Goal: Task Accomplishment & Management: Complete application form

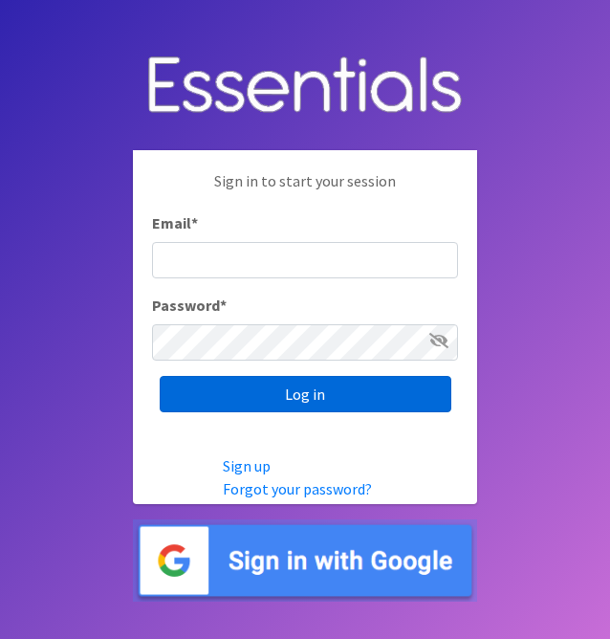
type input "[EMAIL_ADDRESS][PERSON_NAME][DOMAIN_NAME]"
click at [260, 395] on input "Log in" at bounding box center [306, 394] width 292 height 36
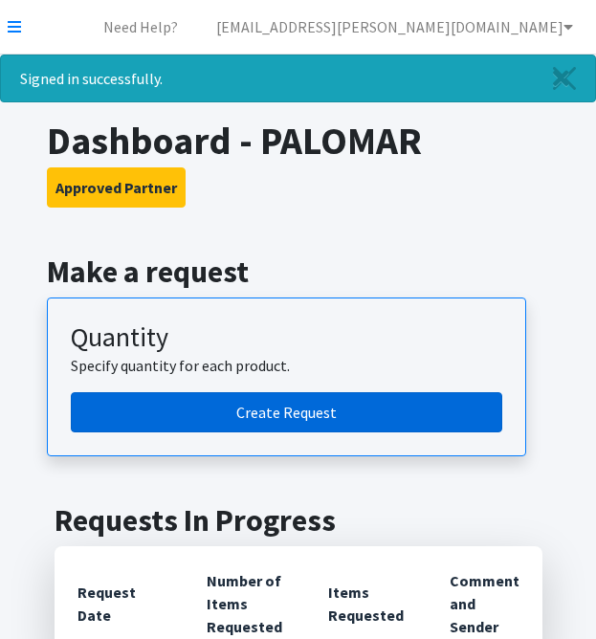
click at [339, 416] on link "Create Request" at bounding box center [286, 412] width 431 height 40
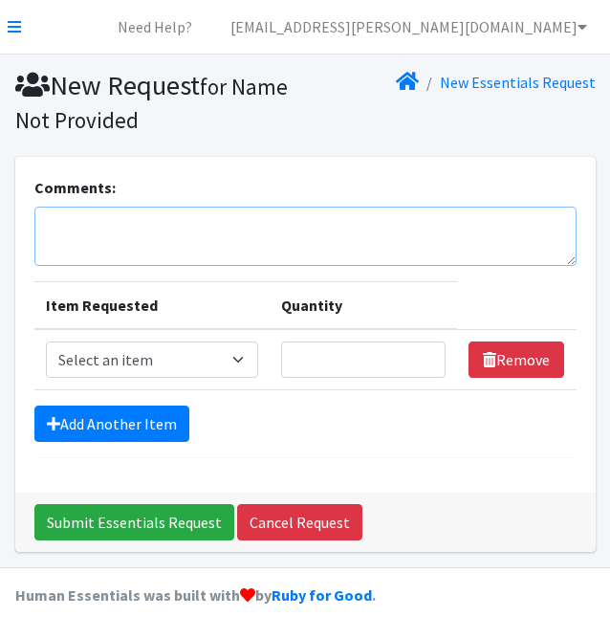
click at [151, 240] on textarea "Comments:" at bounding box center [305, 236] width 542 height 59
click at [160, 385] on td "Item Requested Select an item Applicator Tampons Bag Stickers Cup 2 pack Liners…" at bounding box center [151, 359] width 235 height 61
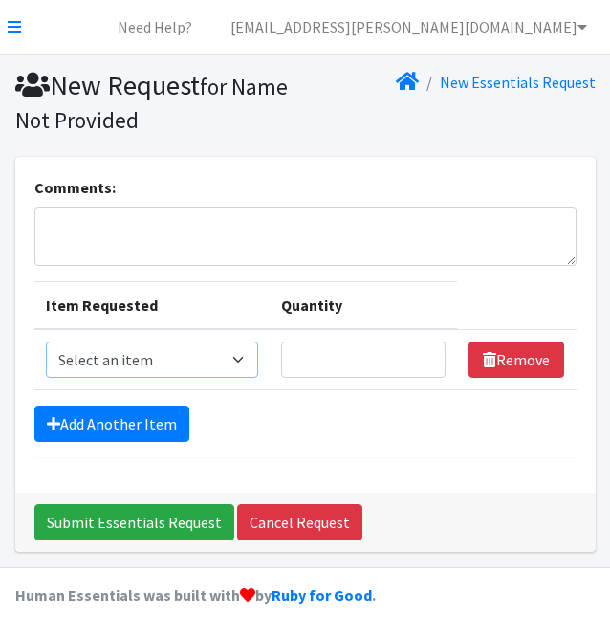
click at [162, 373] on select "Select an item Applicator Tampons Bag Stickers Cup 2 pack Liners Pad Bags - Pol…" at bounding box center [152, 359] width 212 height 36
select select "14179"
click at [46, 341] on select "Select an item Applicator Tampons Bag Stickers Cup 2 pack Liners Pad Bags - Pol…" at bounding box center [152, 359] width 212 height 36
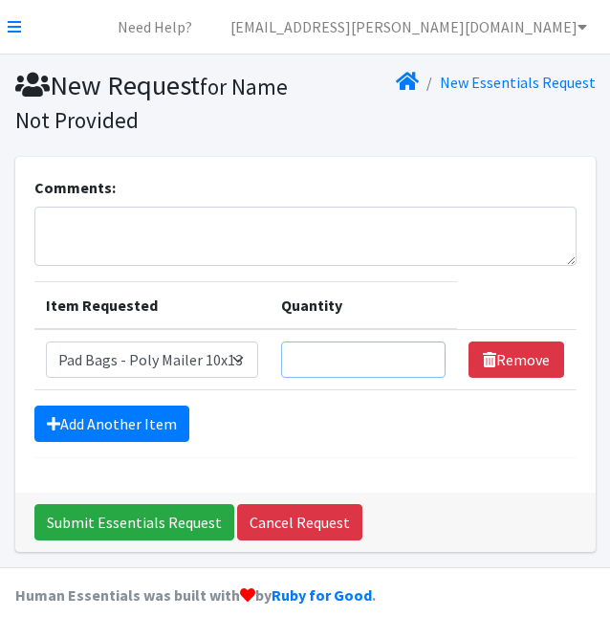
click at [333, 374] on input "Quantity" at bounding box center [363, 359] width 165 height 36
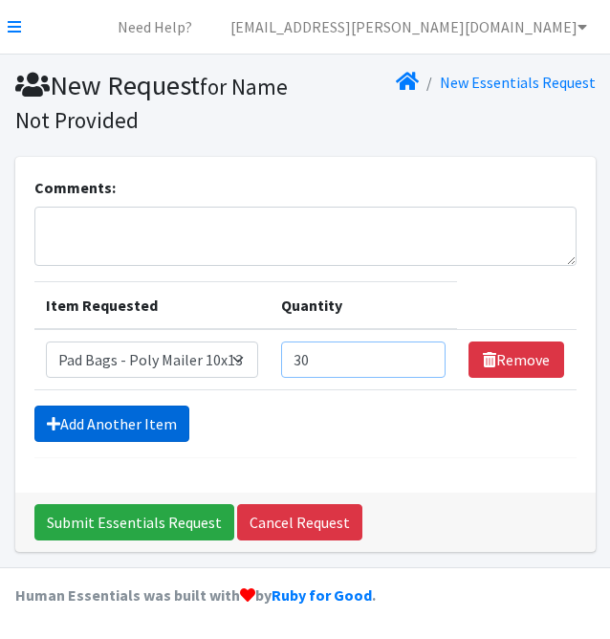
type input "30"
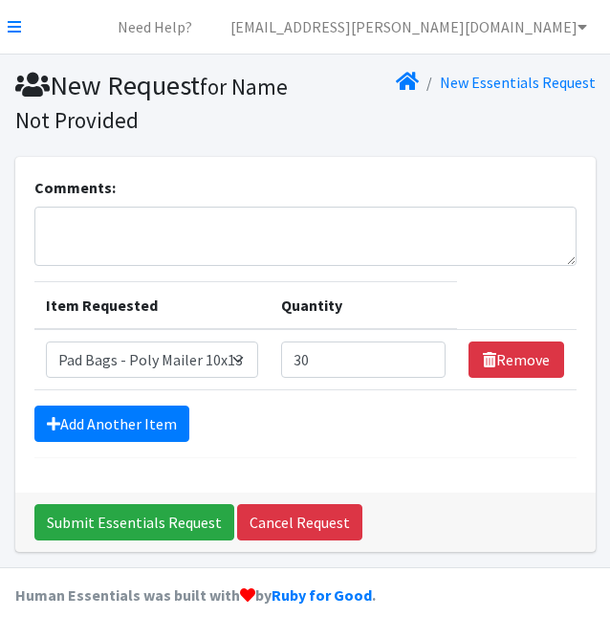
click at [95, 442] on form "Comments: Item Requested Quantity Item Requested Select an item Applicator Tamp…" at bounding box center [305, 317] width 542 height 282
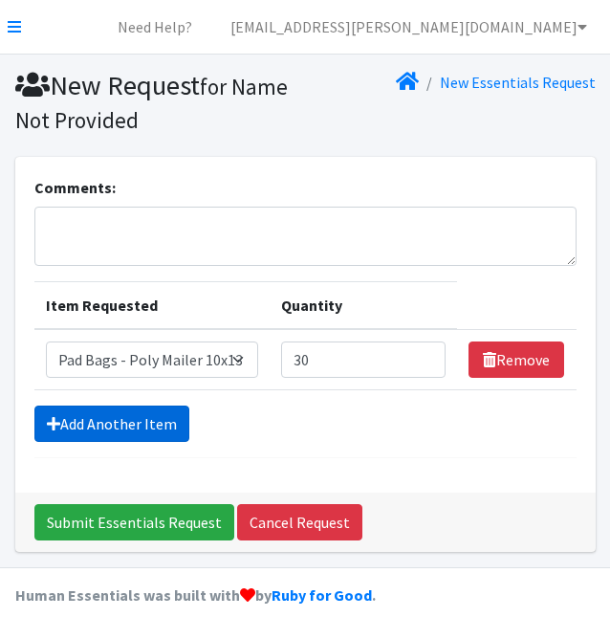
click at [120, 418] on link "Add Another Item" at bounding box center [111, 423] width 155 height 36
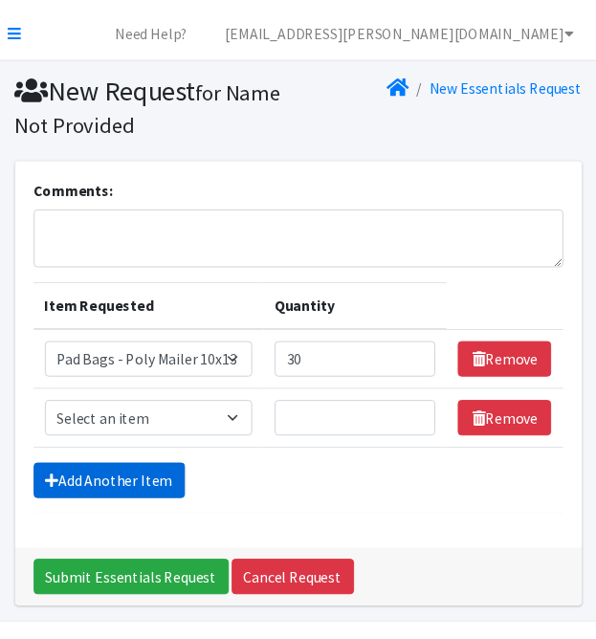
scroll to position [60, 0]
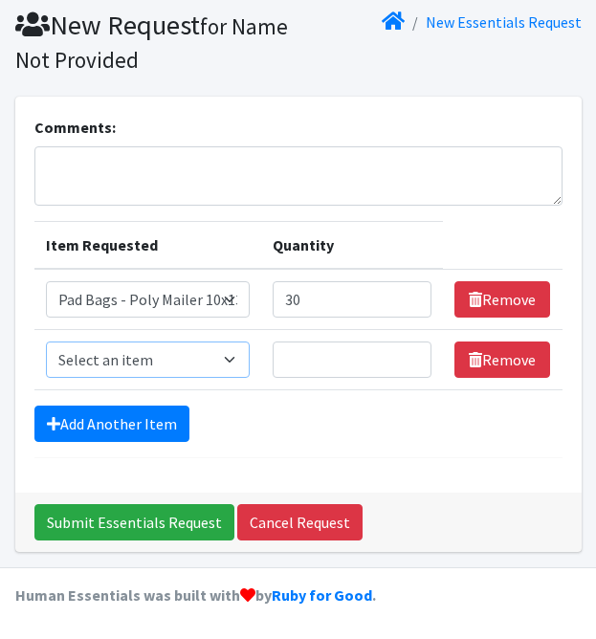
click at [125, 363] on select "Select an item Applicator Tampons Bag Stickers Cup 2 pack Liners Pad Bags - Pol…" at bounding box center [148, 359] width 205 height 36
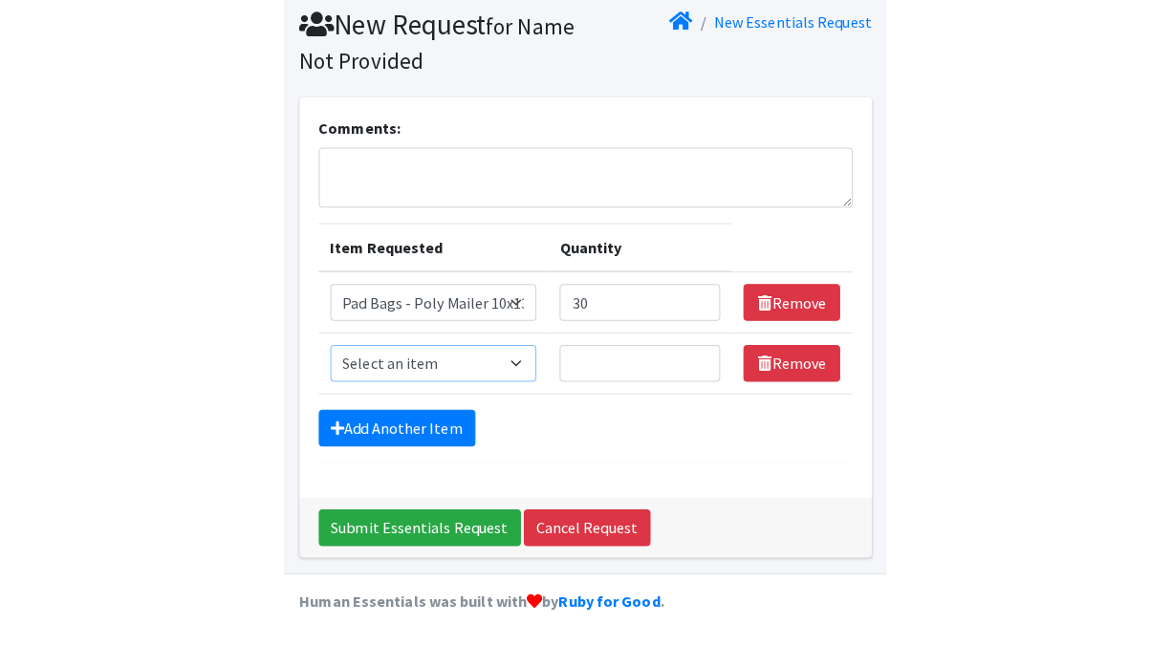
scroll to position [19, 0]
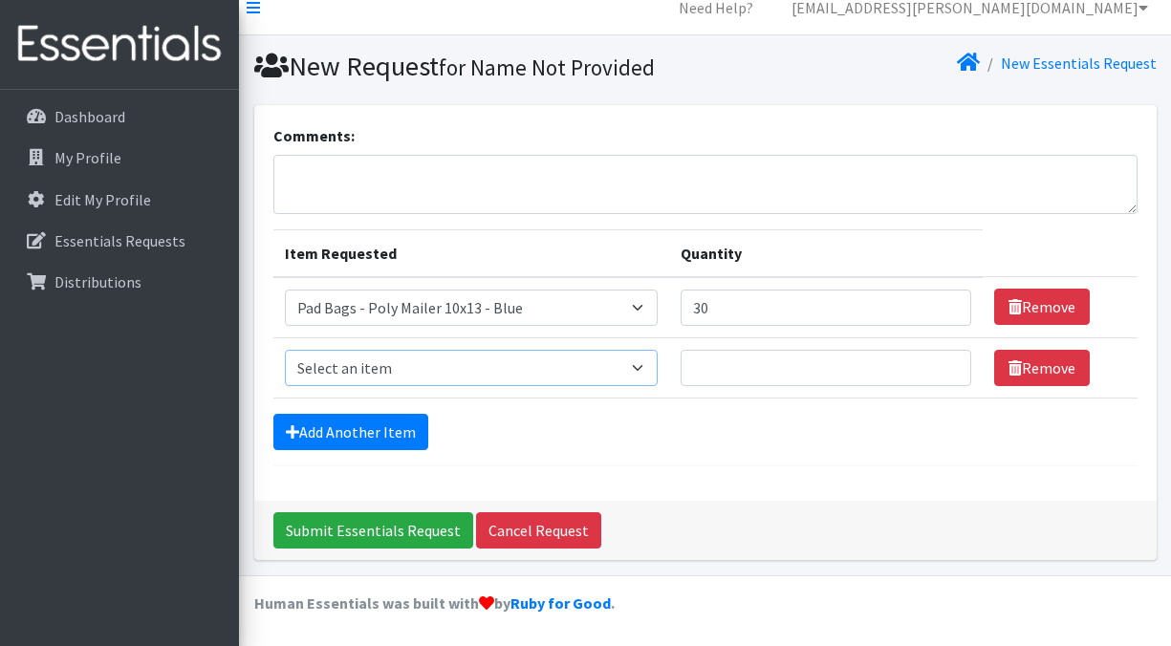
click at [468, 379] on select "Select an item Applicator Tampons Bag Stickers Cup 2 pack Liners Pad Bags - Pol…" at bounding box center [472, 368] width 374 height 36
select select "14180"
click at [285, 350] on select "Select an item Applicator Tampons Bag Stickers Cup 2 pack Liners Pad Bags - Pol…" at bounding box center [472, 368] width 374 height 36
click at [609, 363] on input "Quantity" at bounding box center [826, 368] width 290 height 36
type input "30"
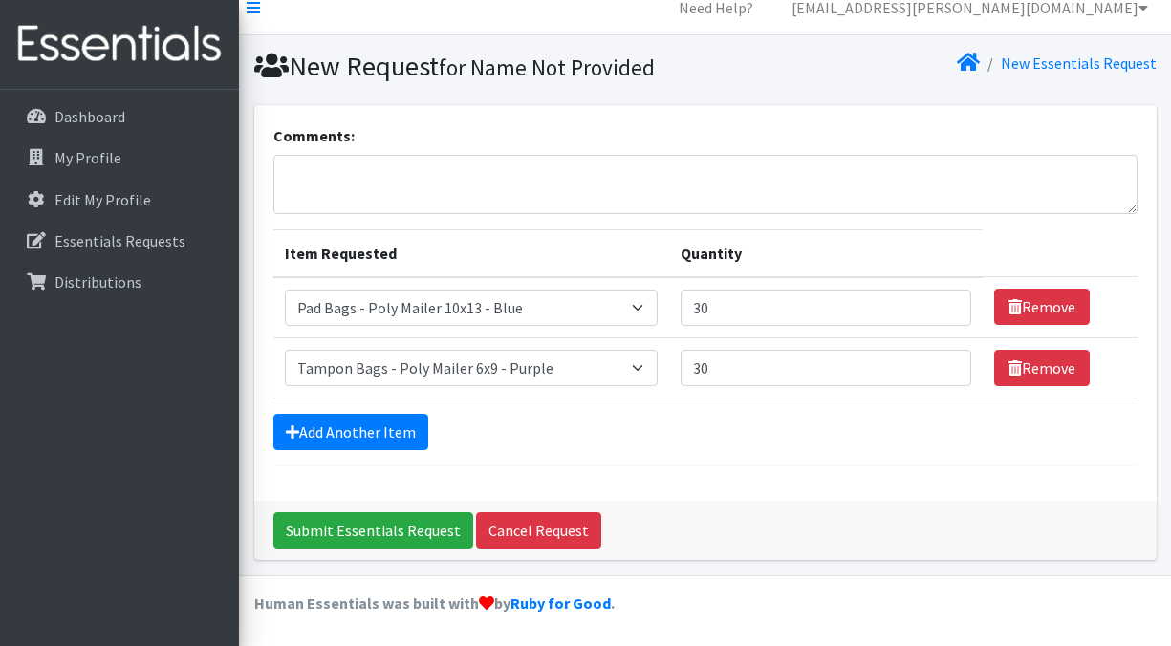
click at [609, 143] on div "Comments:" at bounding box center [705, 169] width 864 height 90
click at [609, 294] on input "30" at bounding box center [826, 308] width 290 height 36
type input "50"
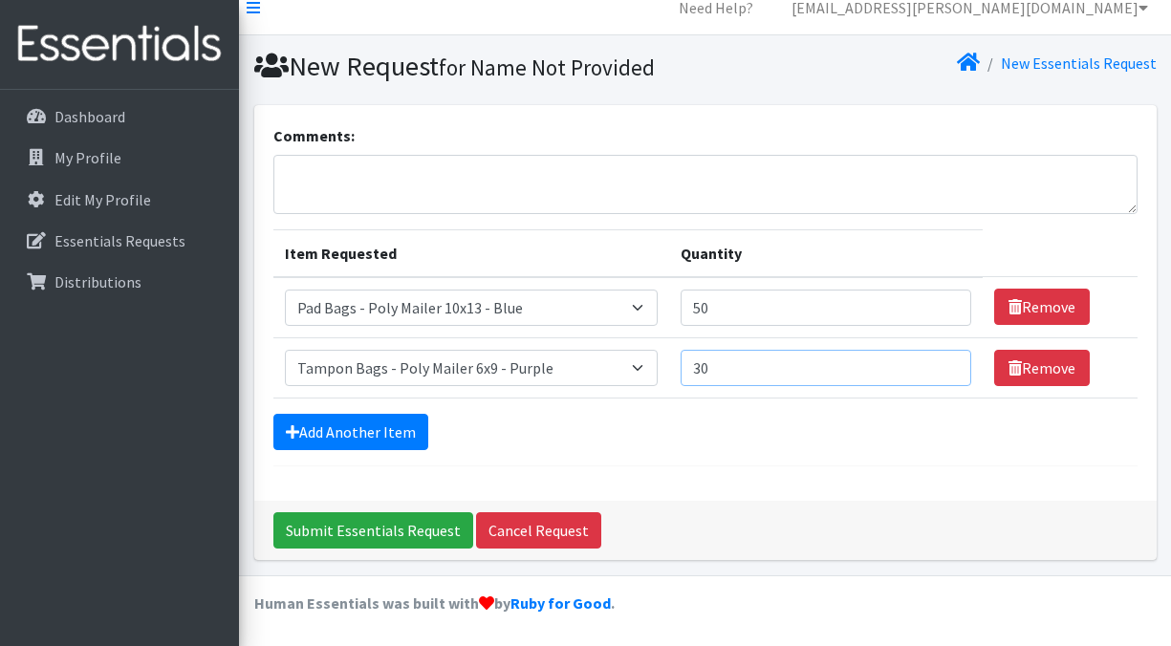
click at [609, 381] on input "30" at bounding box center [826, 368] width 290 height 36
type input "3"
type input "50"
click at [609, 455] on form "Comments: Item Requested Quantity Item Requested Select an item Applicator Tamp…" at bounding box center [705, 295] width 864 height 342
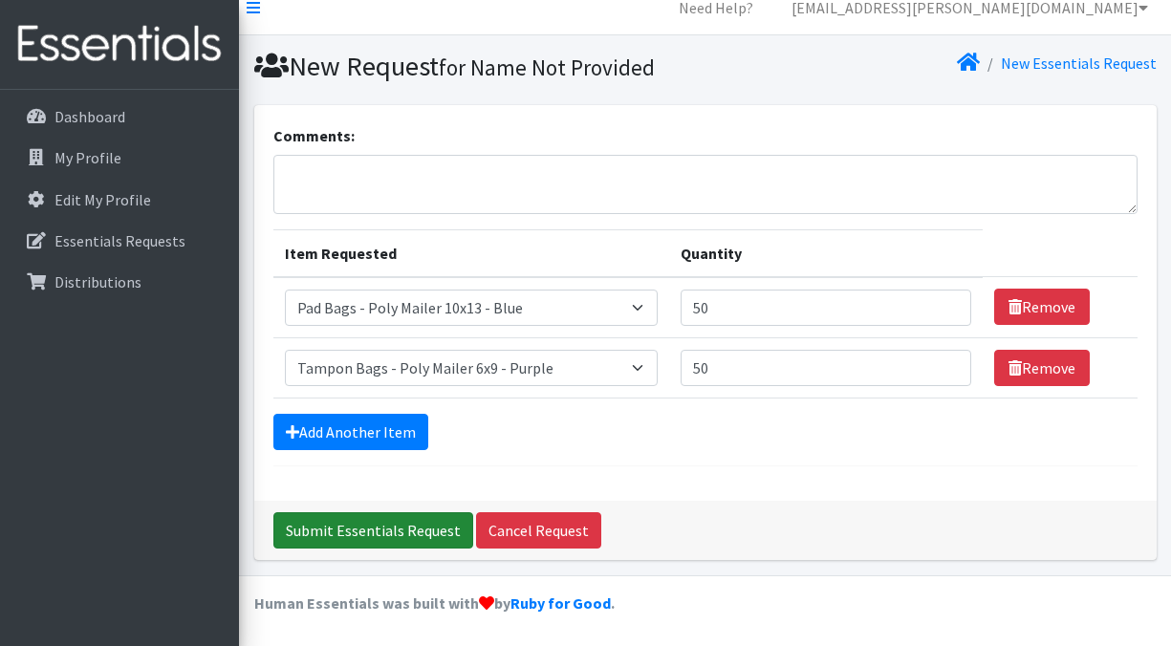
click at [384, 522] on input "Submit Essentials Request" at bounding box center [373, 530] width 200 height 36
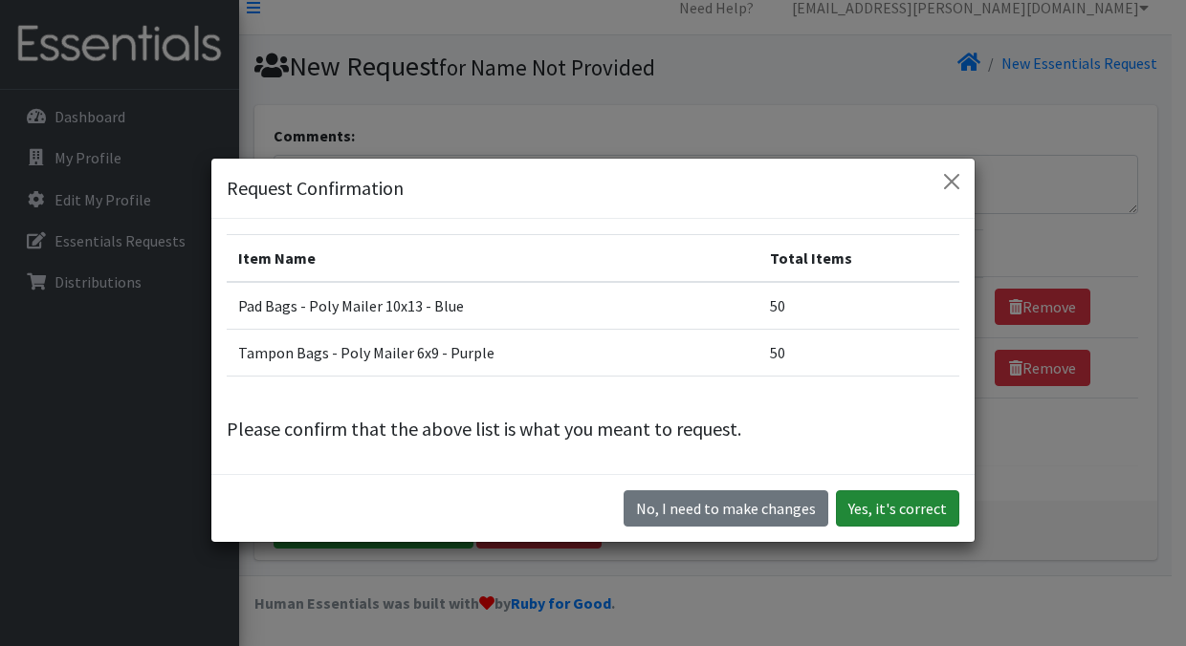
click at [609, 521] on button "Yes, it's correct" at bounding box center [897, 508] width 123 height 36
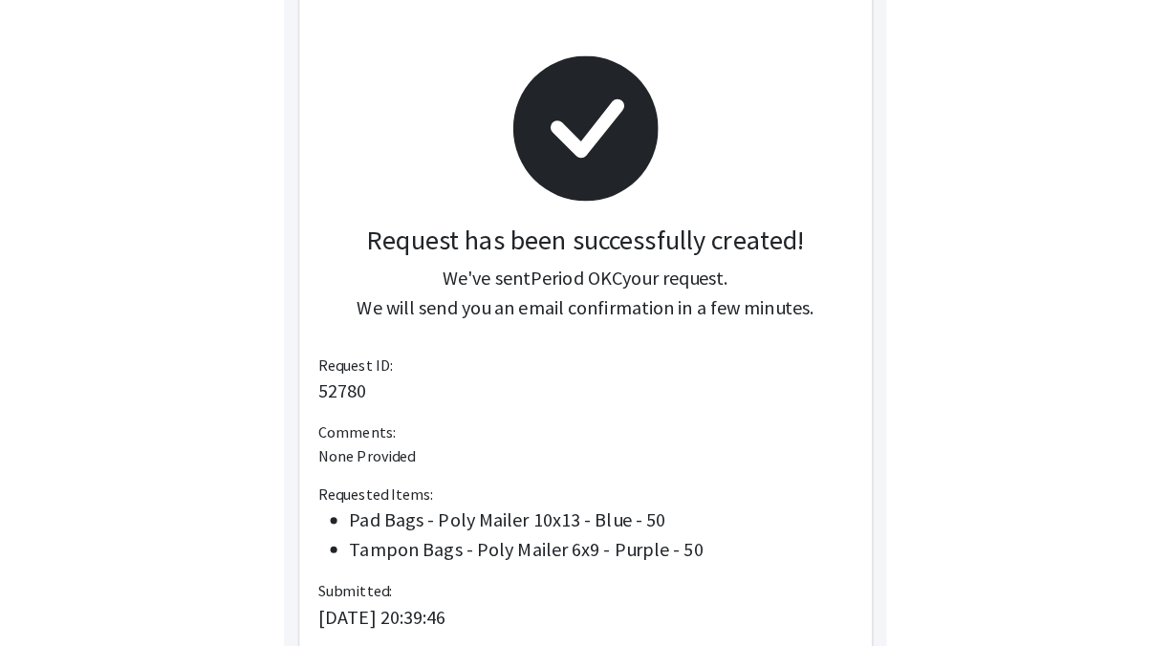
scroll to position [287, 0]
